Goal: Information Seeking & Learning: Learn about a topic

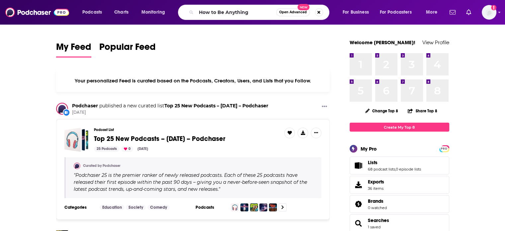
type input "How to Be Anything"
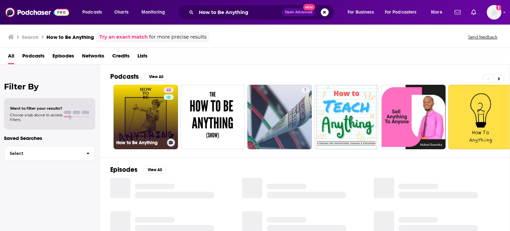
click at [153, 115] on link "43 How to Be Anything" at bounding box center [146, 117] width 64 height 64
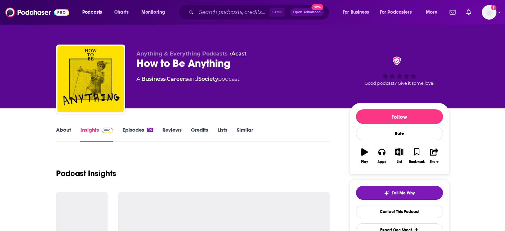
click at [237, 51] on link "Acast" at bounding box center [238, 53] width 15 height 6
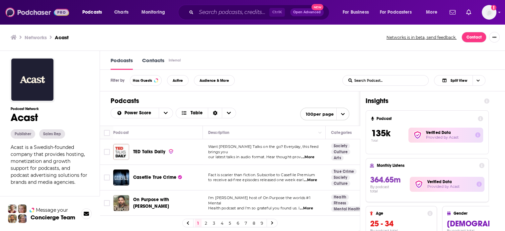
click at [35, 8] on img at bounding box center [37, 12] width 64 height 13
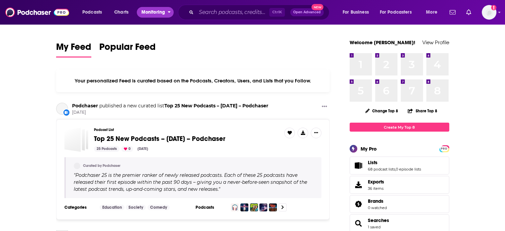
click at [159, 15] on span "Monitoring" at bounding box center [153, 12] width 24 height 9
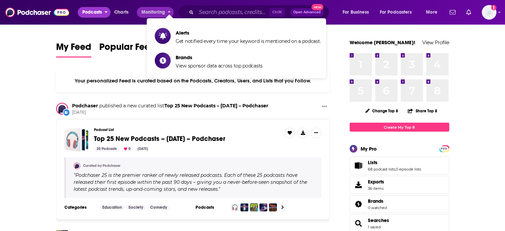
click at [90, 13] on span "Podcasts" at bounding box center [92, 12] width 20 height 9
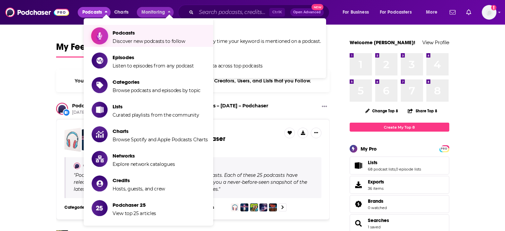
click at [95, 31] on span "Show item sub-menu" at bounding box center [99, 35] width 51 height 51
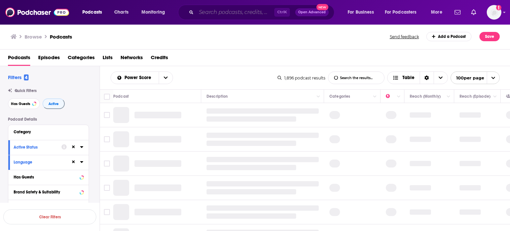
click at [246, 12] on input "Search podcasts, credits, & more..." at bounding box center [235, 12] width 78 height 11
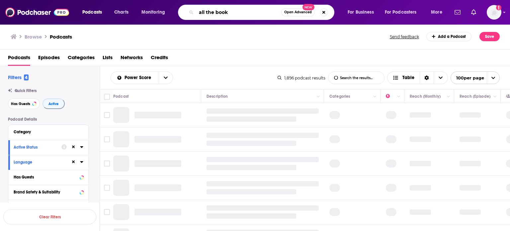
type input "all the books"
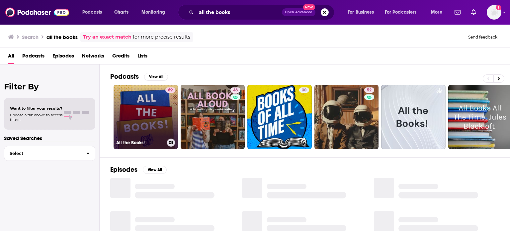
click at [173, 106] on div "69" at bounding box center [170, 112] width 10 height 51
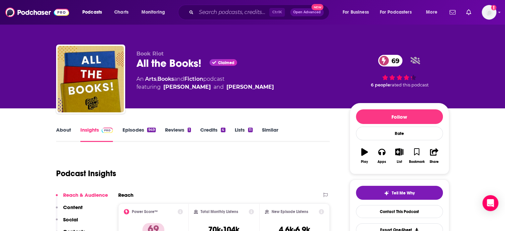
click at [225, 14] on div "Ctrl K Open Advanced New" at bounding box center [253, 12] width 151 height 15
click at [225, 13] on input "Search podcasts, credits, & more..." at bounding box center [232, 12] width 73 height 11
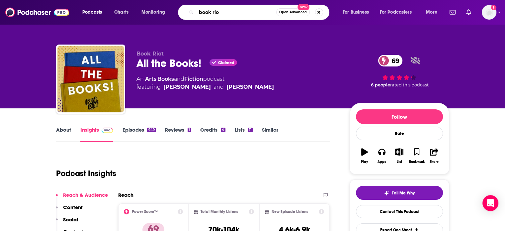
type input "book riot"
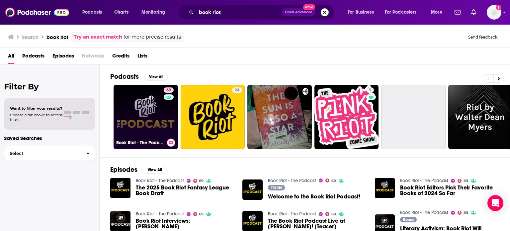
click at [149, 102] on link "69 Book Riot - The Podcast" at bounding box center [146, 117] width 64 height 64
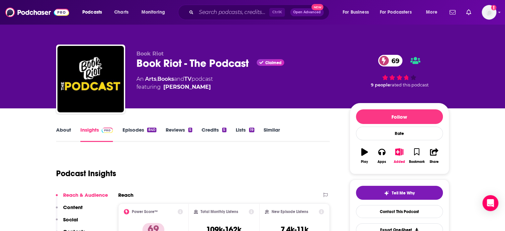
click at [243, 7] on div "Ctrl K Open Advanced New" at bounding box center [253, 12] width 151 height 15
click at [243, 12] on input "Search podcasts, credits, & more..." at bounding box center [232, 12] width 73 height 11
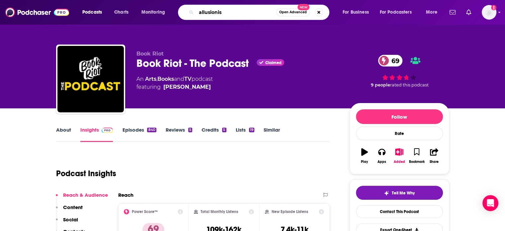
type input "allusionist"
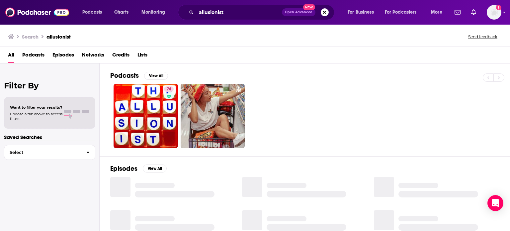
drag, startPoint x: 171, startPoint y: 91, endPoint x: 166, endPoint y: 95, distance: 5.9
click at [166, 95] on div "Power Score: 74" at bounding box center [168, 98] width 37 height 10
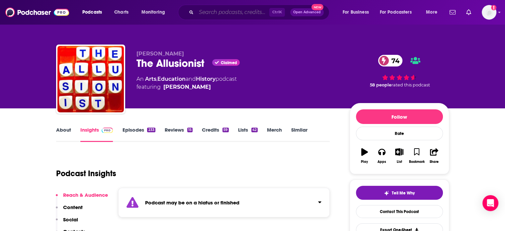
click at [218, 9] on input "Search podcasts, credits, & more..." at bounding box center [232, 12] width 73 height 11
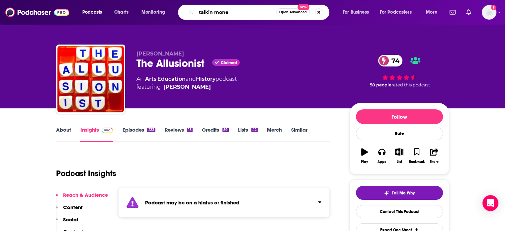
type input "talkin money"
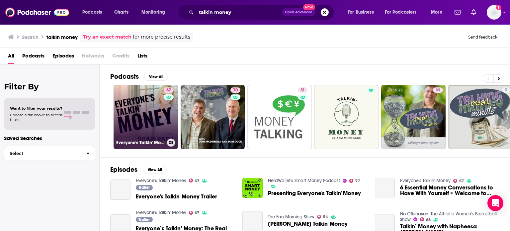
click at [148, 116] on link "67 Everyone's Talkin' Money" at bounding box center [146, 117] width 64 height 64
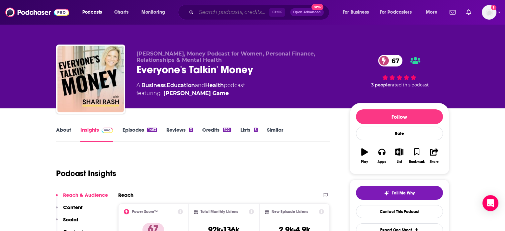
click at [247, 7] on input "Search podcasts, credits, & more..." at bounding box center [232, 12] width 73 height 11
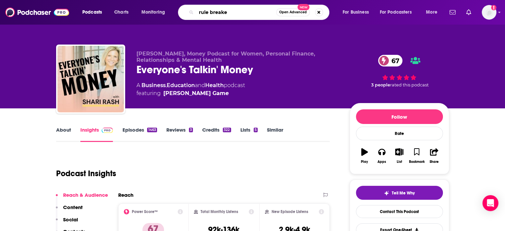
type input "rule breaker"
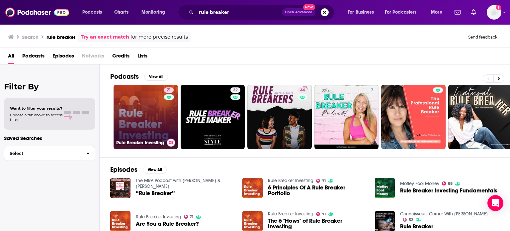
click at [162, 107] on link "71 Rule Breaker Investing" at bounding box center [146, 117] width 64 height 64
